Goal: Check status: Check status

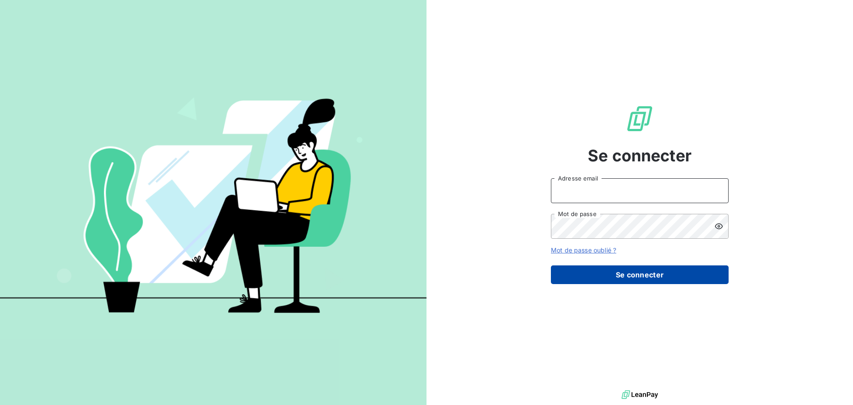
type input "[EMAIL_ADDRESS][DOMAIN_NAME]"
click at [628, 281] on button "Se connecter" at bounding box center [640, 274] width 178 height 19
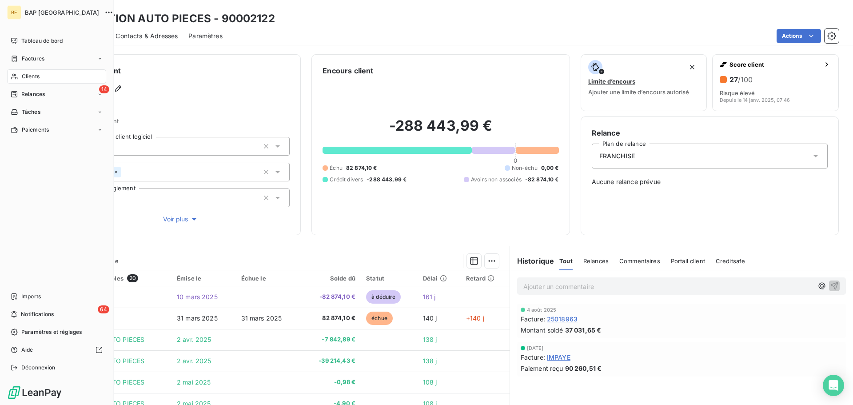
click at [30, 75] on span "Clients" at bounding box center [31, 76] width 18 height 8
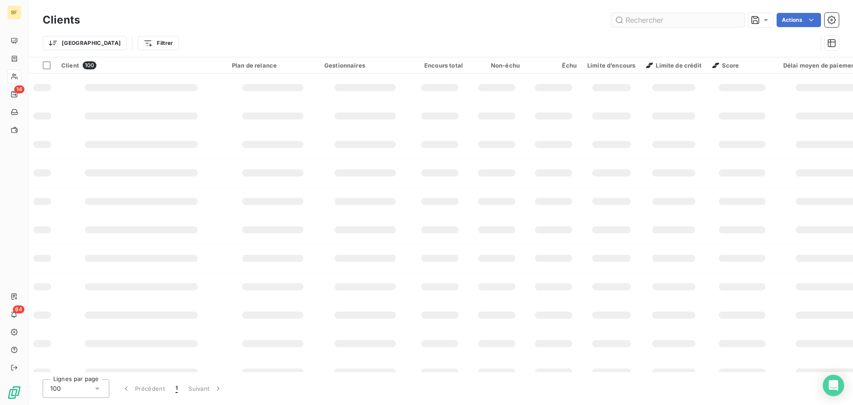
click at [669, 22] on input "text" at bounding box center [677, 20] width 133 height 14
type input "2394"
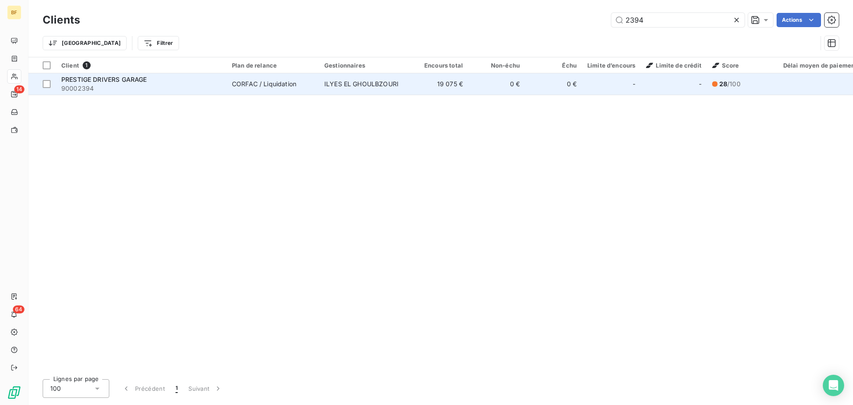
click at [112, 88] on span "90002394" at bounding box center [141, 88] width 160 height 9
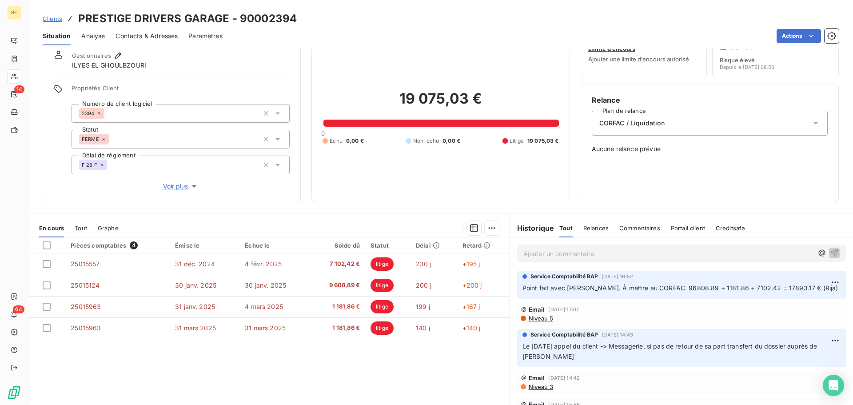
scroll to position [63, 0]
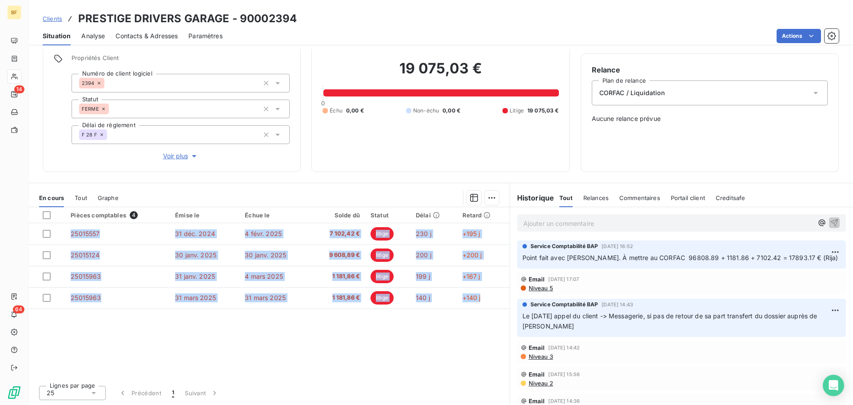
drag, startPoint x: 479, startPoint y: 301, endPoint x: 131, endPoint y: 206, distance: 360.5
click at [131, 206] on div "En cours Tout Graphe Pièces comptables 4 Émise le Échue le Solde dû Statut Déla…" at bounding box center [268, 296] width 481 height 216
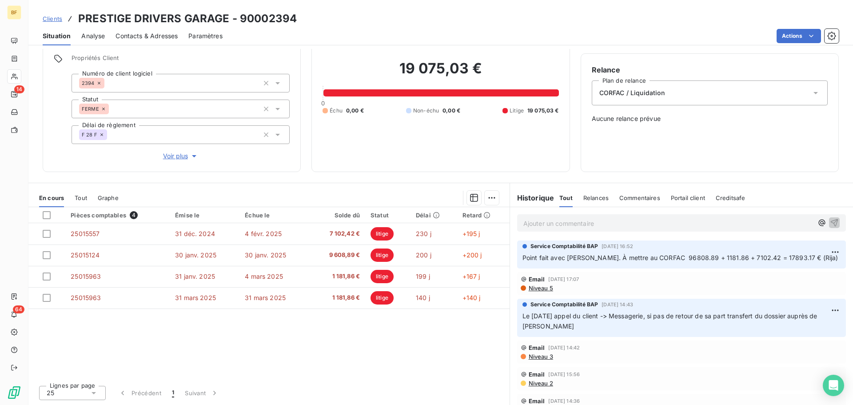
click at [403, 164] on div "Encours client 19 075,03 € 0 Échu 0,00 € Non-échu 0,00 € Litige 19 075,03 €" at bounding box center [440, 81] width 258 height 181
